Goal: Information Seeking & Learning: Check status

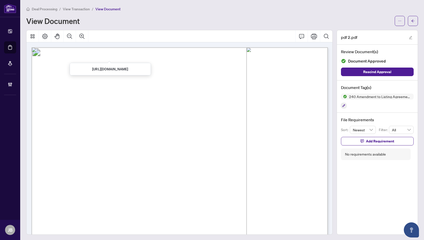
click at [75, 9] on span "View Transaction" at bounding box center [76, 9] width 27 height 5
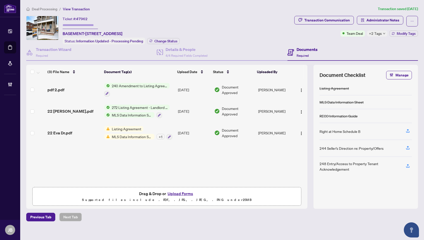
click at [75, 9] on span "View Transaction" at bounding box center [76, 9] width 27 height 5
click at [45, 9] on span "Deal Processing" at bounding box center [45, 9] width 26 height 5
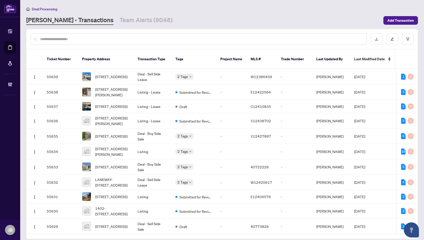
click at [50, 39] on input "text" at bounding box center [201, 39] width 323 height 6
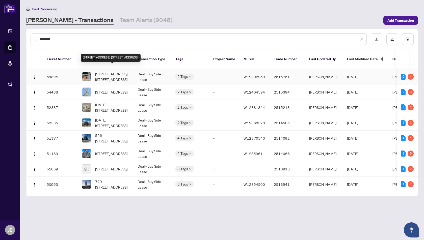
type input "*******"
click at [115, 71] on span "919-3009 Novar Rd. Rd, Mississauga, Ontario L5B 0P9, Canada" at bounding box center [112, 76] width 34 height 11
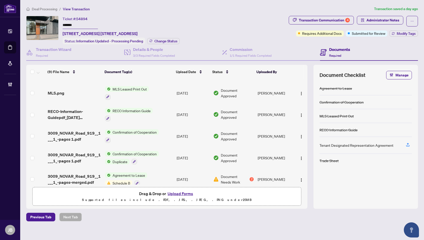
scroll to position [86, 0]
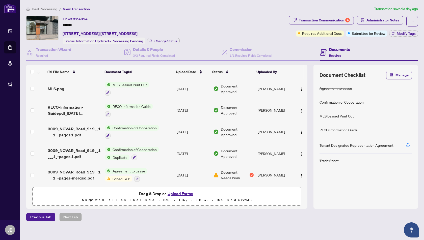
click at [123, 147] on span "Confirmation of Cooperation" at bounding box center [135, 150] width 48 height 6
click at [74, 148] on span "3009_NOVAR_Road_919__1___1_-pages 1.pdf" at bounding box center [75, 154] width 54 height 12
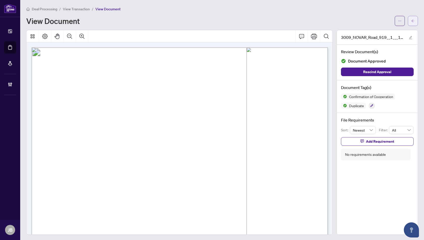
click at [413, 20] on icon "arrow-left" at bounding box center [413, 21] width 4 height 4
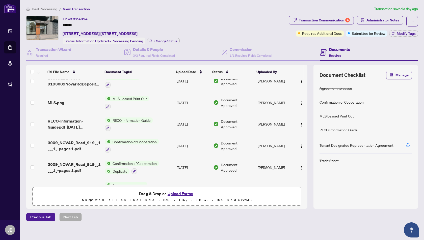
scroll to position [86, 0]
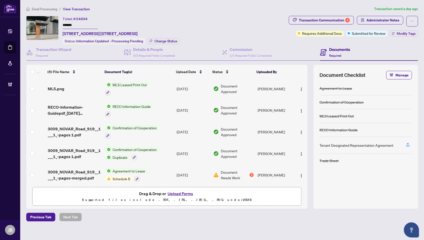
click at [253, 173] on div "2" at bounding box center [252, 175] width 4 height 4
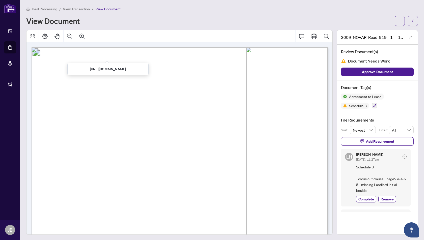
click at [82, 8] on span "View Transaction" at bounding box center [76, 9] width 27 height 5
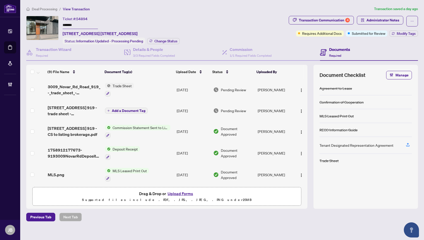
click at [53, 8] on span "Deal Processing" at bounding box center [45, 9] width 26 height 5
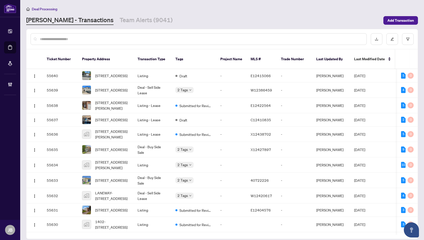
click at [48, 41] on input "text" at bounding box center [201, 39] width 323 height 6
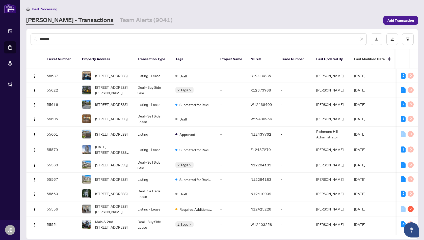
type input "*******"
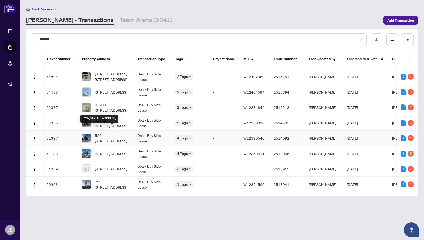
scroll to position [0, 0]
click at [110, 179] on span "729-3009 Novar Rd, Mississauga, Ontario L5B 1H7, Canada" at bounding box center [112, 184] width 34 height 11
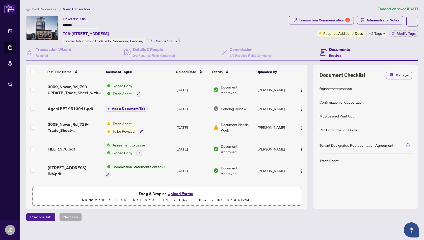
click at [120, 121] on span "Trade Sheet" at bounding box center [122, 124] width 23 height 6
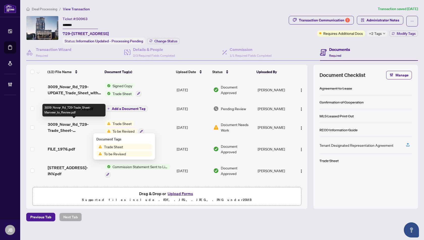
click at [73, 121] on span "3009_Novar_Rd_729-Trade_Sheet-Manveer_to_Review.pdf" at bounding box center [75, 127] width 54 height 12
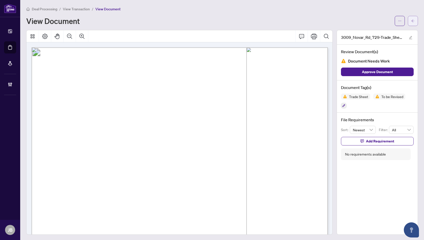
click at [414, 20] on icon "arrow-left" at bounding box center [413, 21] width 4 height 4
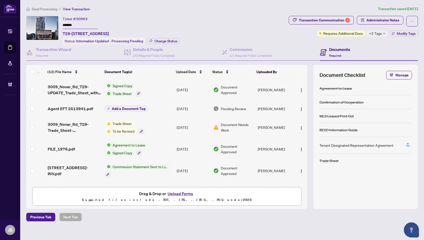
click at [115, 122] on span "Trade Sheet" at bounding box center [122, 124] width 23 height 6
click at [70, 123] on span "3009_Novar_Rd_729-Trade_Sheet-Manveer_to_Review.pdf" at bounding box center [75, 127] width 54 height 12
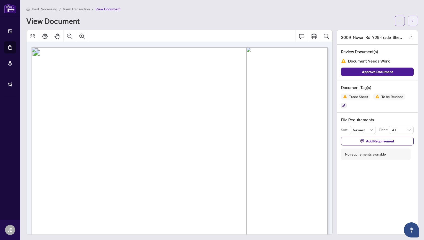
click at [414, 20] on icon "arrow-left" at bounding box center [413, 20] width 3 height 3
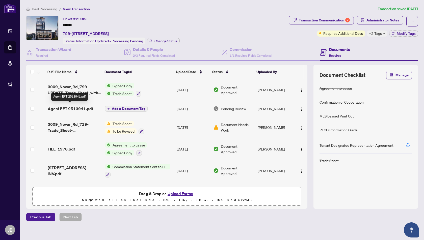
click at [64, 107] on span "Agent EFT 2513941.pdf" at bounding box center [70, 109] width 45 height 6
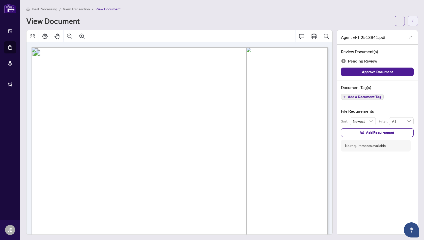
click at [412, 22] on span "button" at bounding box center [413, 21] width 4 height 8
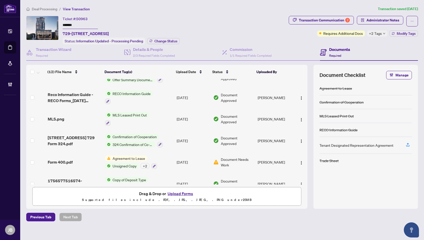
scroll to position [146, 0]
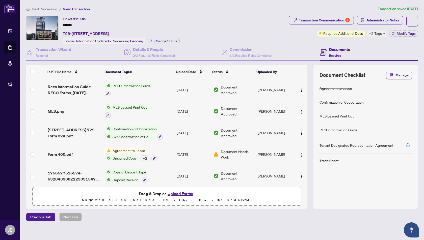
click at [69, 8] on span "View Transaction" at bounding box center [76, 9] width 27 height 5
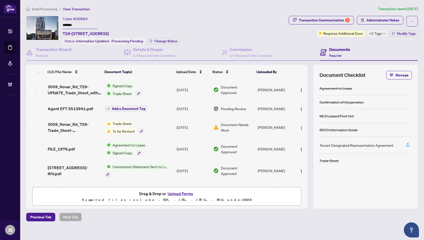
click at [42, 10] on span "Deal Processing" at bounding box center [45, 9] width 26 height 5
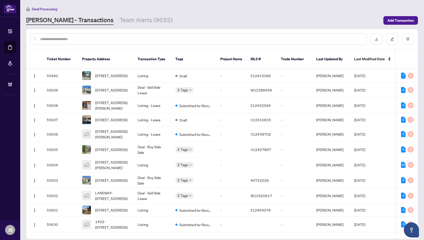
click at [74, 39] on input "text" at bounding box center [201, 39] width 323 height 6
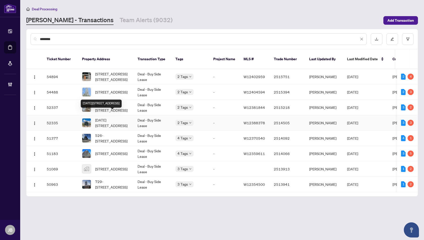
type input "********"
click at [107, 120] on span "1509-3009 Novar Rd, Mississauga, Ontario L5B 0P9, Canada" at bounding box center [112, 122] width 34 height 11
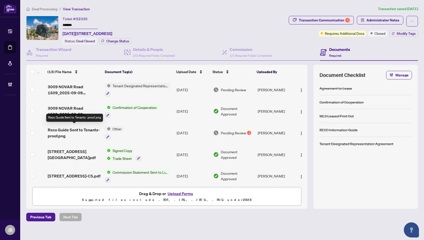
click at [73, 127] on span "Reco Guide Sent to Tenants- proof.png" at bounding box center [75, 133] width 54 height 12
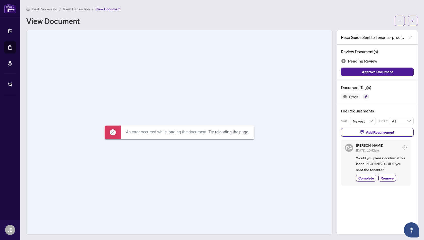
click at [237, 132] on link "reloading the page" at bounding box center [231, 132] width 33 height 5
click at [77, 7] on span "View Transaction" at bounding box center [76, 9] width 27 height 5
click at [79, 9] on span "View Transaction" at bounding box center [76, 9] width 27 height 5
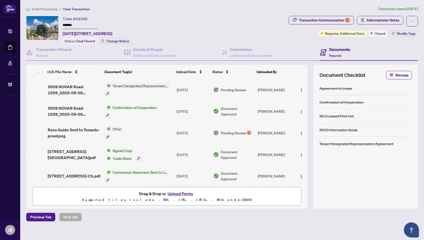
click at [74, 8] on span "View Transaction" at bounding box center [76, 9] width 27 height 5
click at [46, 8] on span "Deal Processing" at bounding box center [45, 9] width 26 height 5
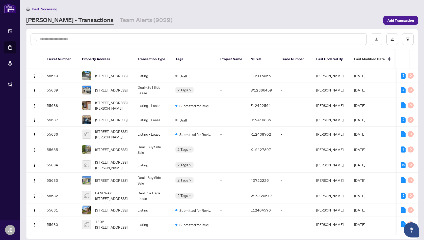
click at [49, 39] on input "text" at bounding box center [201, 39] width 323 height 6
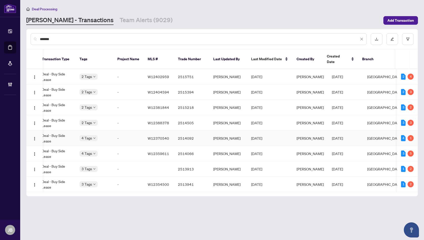
scroll to position [0, 96]
type input "*******"
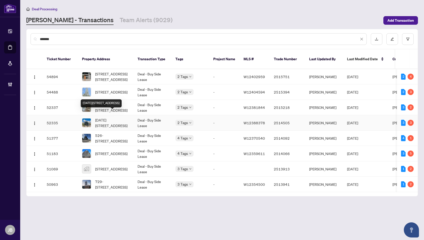
scroll to position [0, 0]
